Goal: Check status: Check status

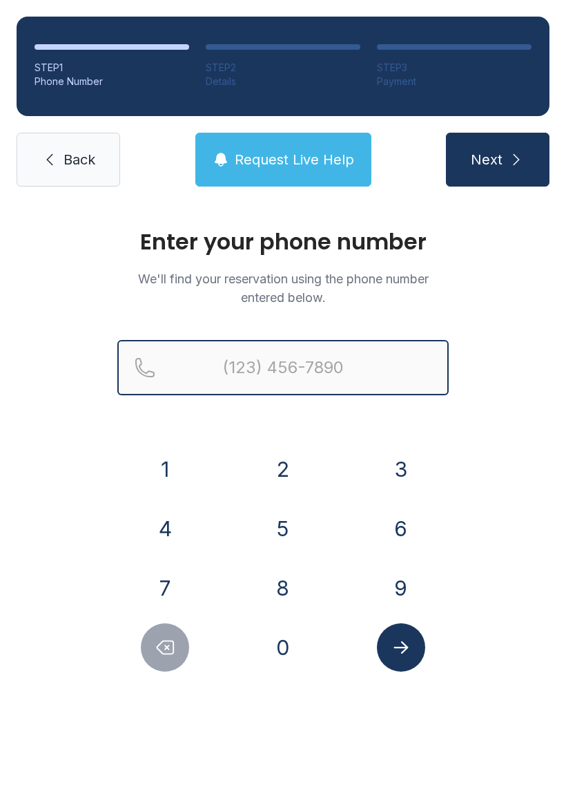
click at [375, 361] on input "Reservation phone number" at bounding box center [283, 367] width 332 height 55
type input "("
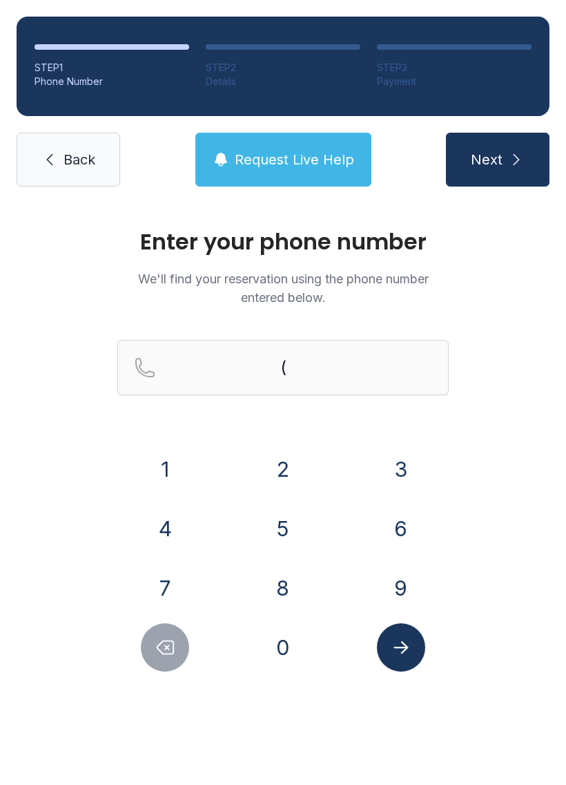
click at [334, 510] on div "1 2 3 4 5 6 7 8 9 0" at bounding box center [283, 558] width 332 height 227
click at [281, 586] on button "8" at bounding box center [283, 588] width 48 height 48
click at [169, 526] on button "4" at bounding box center [165, 528] width 48 height 48
click at [396, 464] on button "3" at bounding box center [401, 469] width 48 height 48
click at [174, 587] on button "7" at bounding box center [165, 588] width 48 height 48
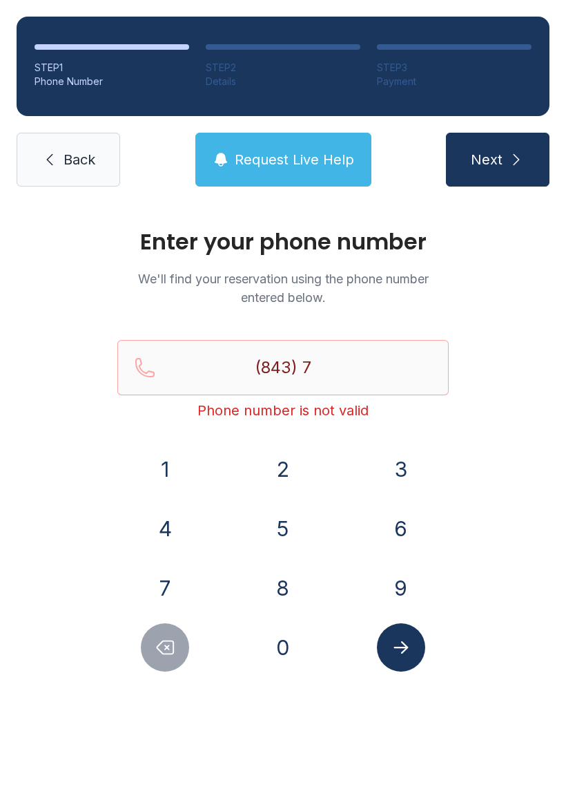
click at [284, 656] on button "0" at bounding box center [283, 647] width 48 height 48
click at [291, 581] on button "8" at bounding box center [283, 588] width 48 height 48
click at [287, 649] on button "0" at bounding box center [283, 647] width 48 height 48
click at [163, 520] on button "4" at bounding box center [165, 528] width 48 height 48
click at [280, 454] on button "2" at bounding box center [283, 469] width 48 height 48
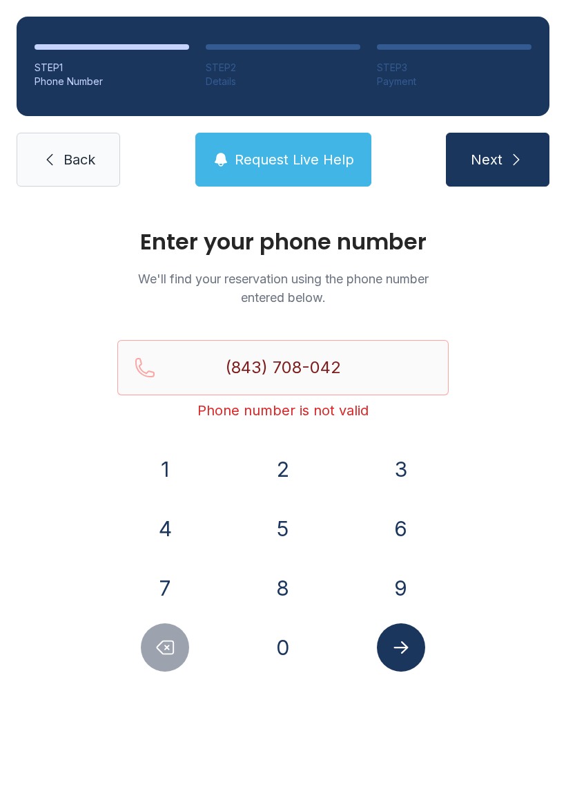
click at [286, 591] on button "8" at bounding box center [283, 588] width 48 height 48
type input "[PHONE_NUMBER]"
click at [403, 633] on button "Submit lookup form" at bounding box center [401, 647] width 48 height 48
